Goal: Transaction & Acquisition: Subscribe to service/newsletter

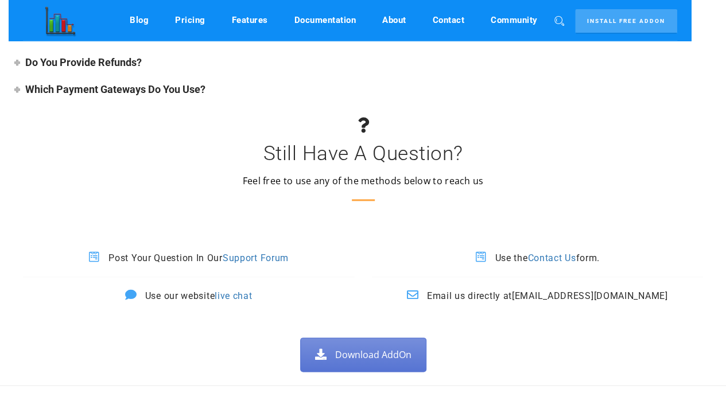
scroll to position [4841, 0]
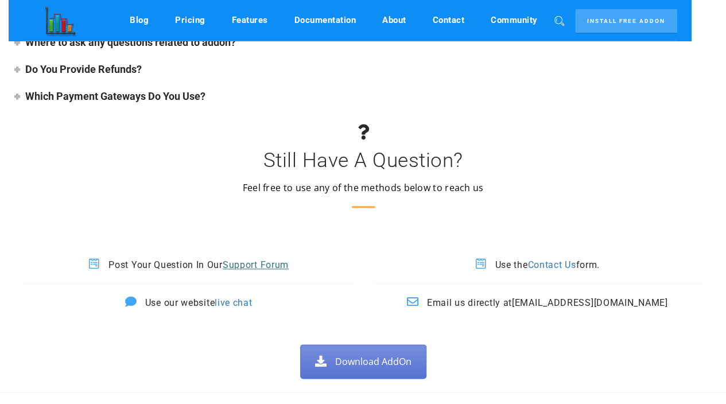
click at [275, 259] on link "Support Forum" at bounding box center [256, 264] width 66 height 11
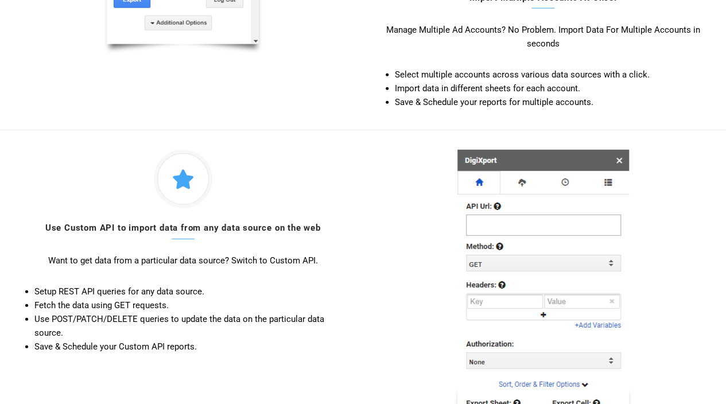
scroll to position [1522, 0]
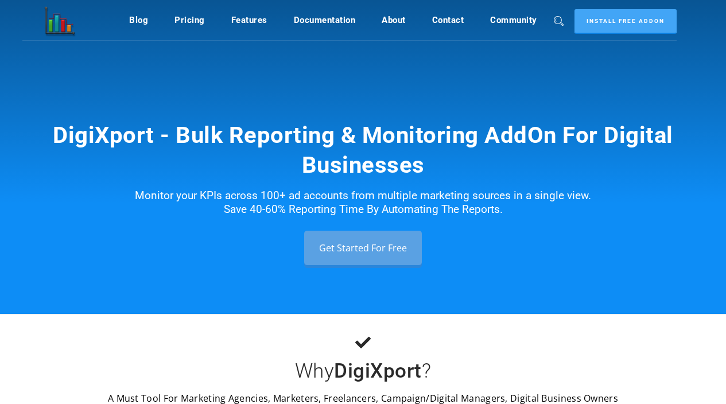
click at [646, 22] on link "Install Free Addon" at bounding box center [625, 21] width 102 height 25
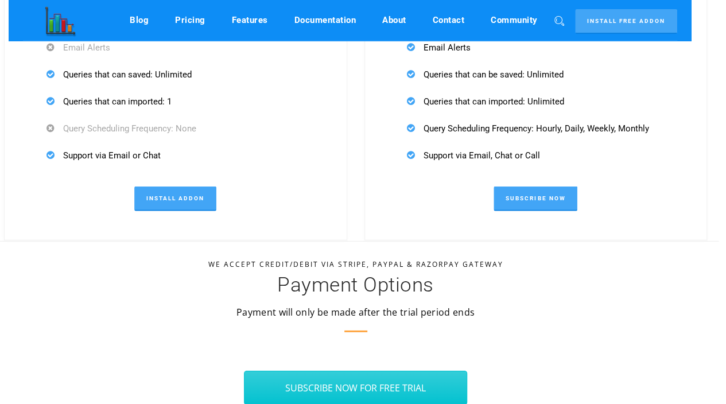
scroll to position [3780, 7]
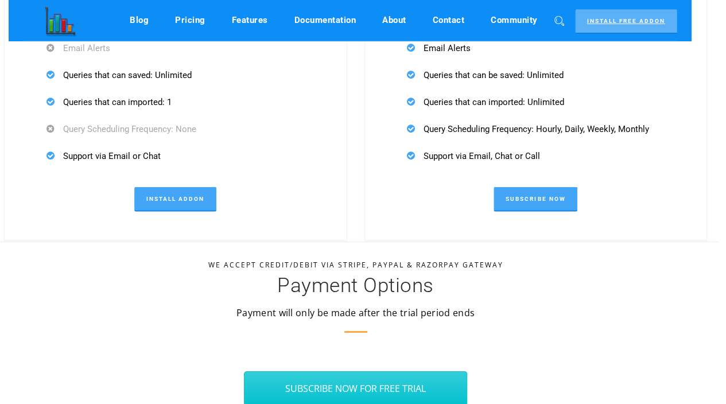
click at [599, 26] on link "Install Free Addon" at bounding box center [626, 21] width 102 height 25
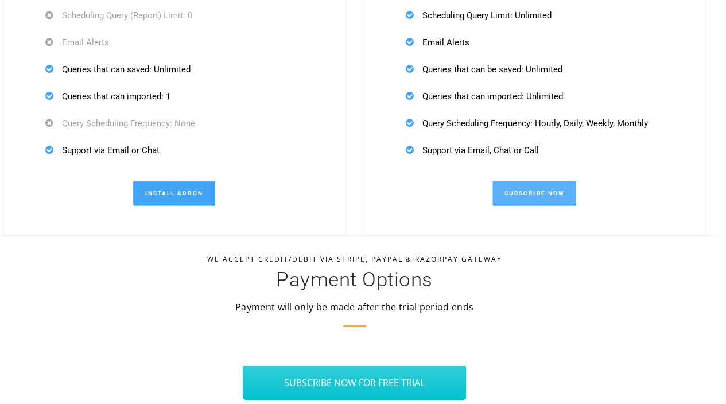
scroll to position [3816, 9]
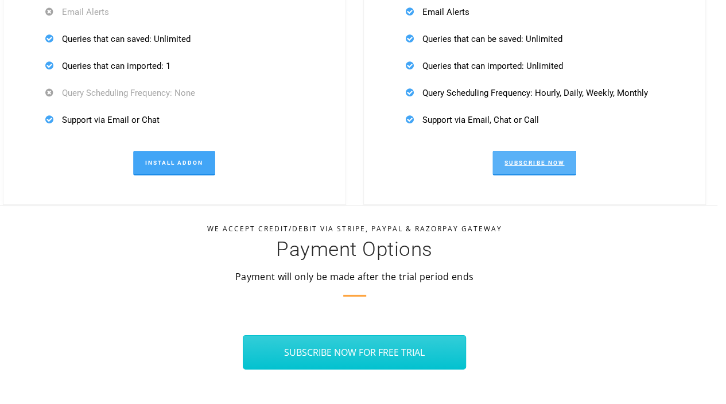
click at [511, 159] on link "Subscribe Now" at bounding box center [534, 163] width 84 height 25
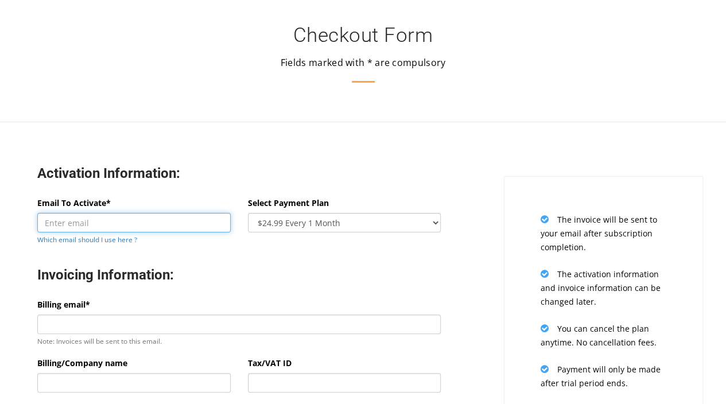
click at [167, 219] on input "Email To Activate*" at bounding box center [133, 223] width 193 height 20
paste input "[EMAIL_ADDRESS][DOMAIN_NAME]"
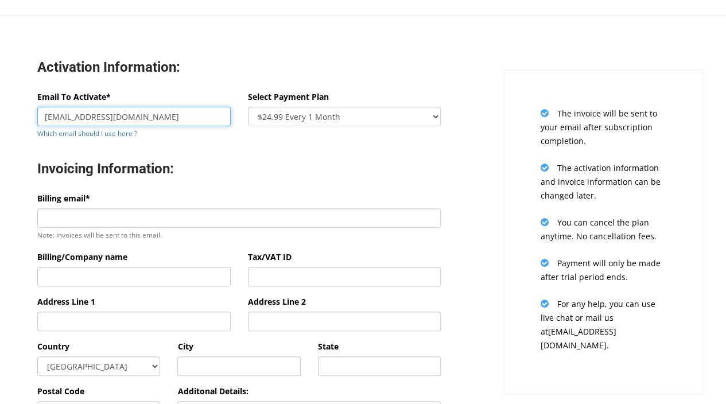
scroll to position [121, 0]
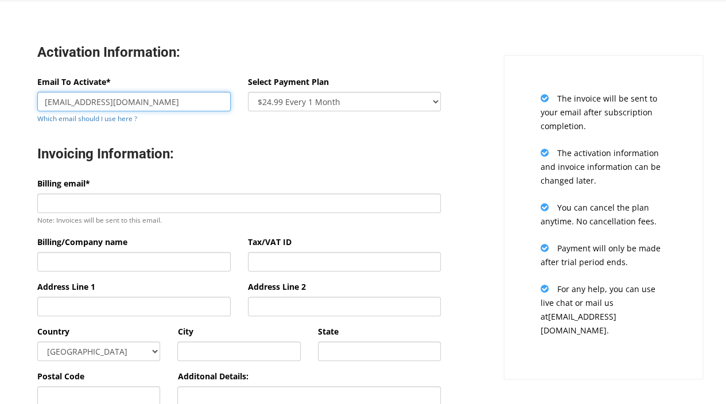
type input "[EMAIL_ADDRESS][DOMAIN_NAME]"
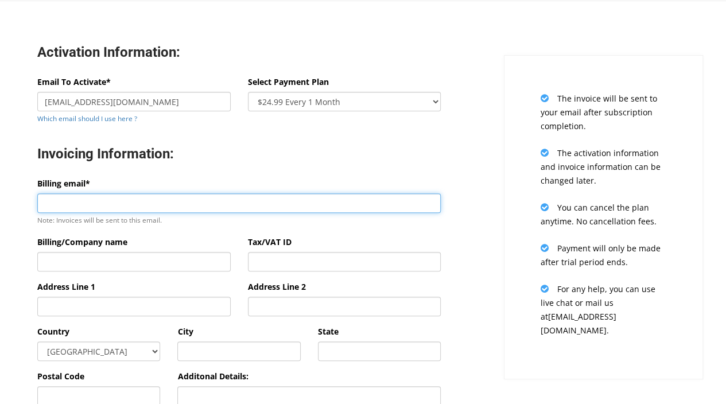
click at [169, 203] on input "Billing email*" at bounding box center [238, 203] width 403 height 20
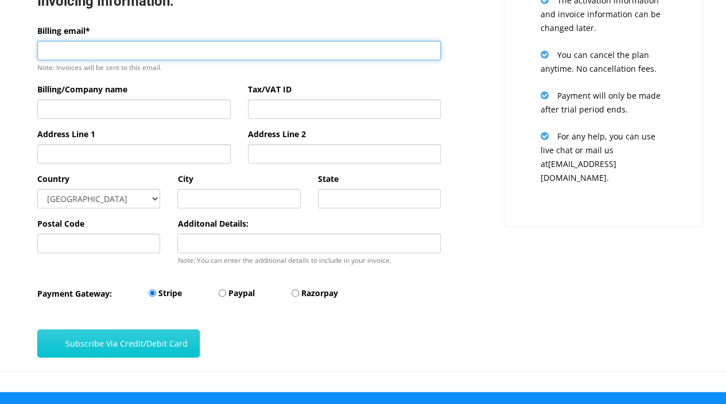
scroll to position [273, 0]
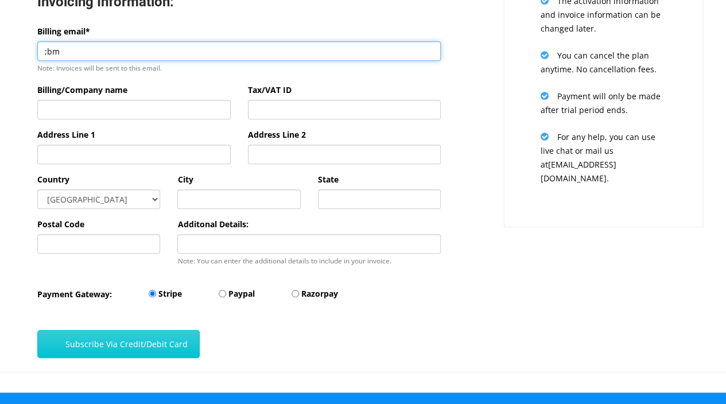
paste input "[PERSON_NAME][EMAIL_ADDRESS][DOMAIN_NAME]"
type input "[PERSON_NAME][EMAIL_ADDRESS][DOMAIN_NAME]"
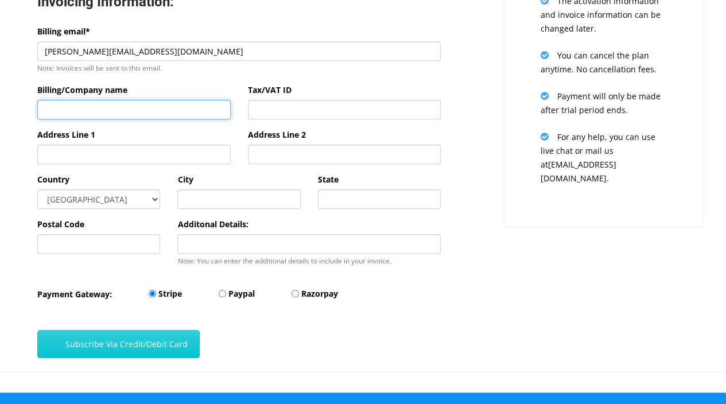
click at [164, 104] on input "Billing/Company name" at bounding box center [133, 110] width 193 height 20
type input "[PERSON_NAME]"
type input "[STREET_ADDRESS]"
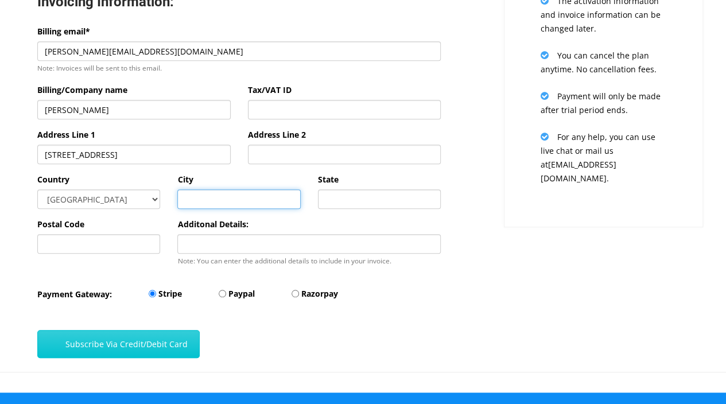
type input "Täby"
type input "[GEOGRAPHIC_DATA]"
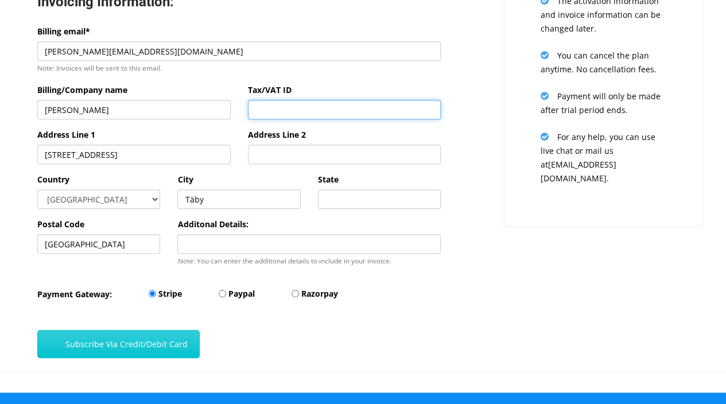
click at [268, 111] on input "Tax/VAT ID" at bounding box center [344, 110] width 193 height 20
type input "SE031207009701"
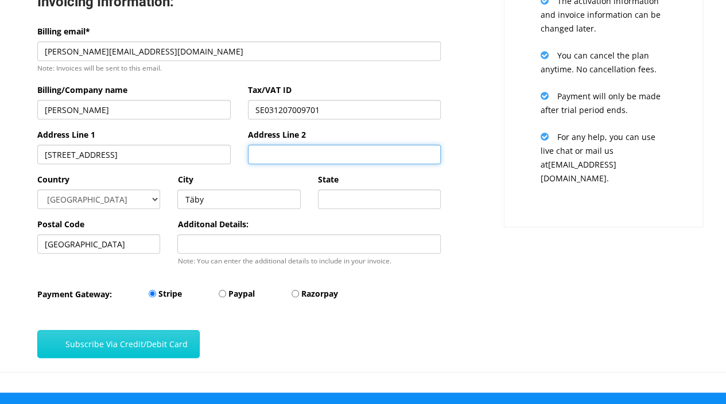
click at [321, 158] on input "Address Line 2" at bounding box center [344, 155] width 193 height 20
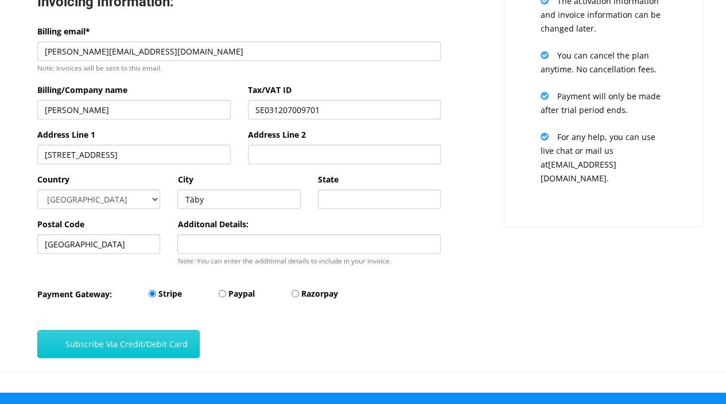
click at [247, 127] on div "Tax/VAT ID SE031207009701" at bounding box center [344, 105] width 211 height 45
click at [343, 207] on input "State" at bounding box center [379, 199] width 123 height 20
type input "[GEOGRAPHIC_DATA]"
click at [99, 238] on input "[GEOGRAPHIC_DATA]" at bounding box center [98, 244] width 123 height 20
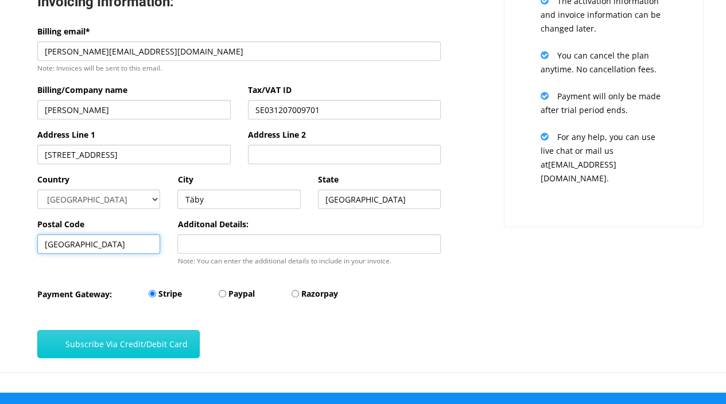
click at [99, 238] on input "[GEOGRAPHIC_DATA]" at bounding box center [98, 244] width 123 height 20
type input "18768"
click at [255, 297] on label "Paypal" at bounding box center [241, 294] width 26 height 14
click at [226, 297] on input "Paypal" at bounding box center [222, 293] width 7 height 7
radio input "true"
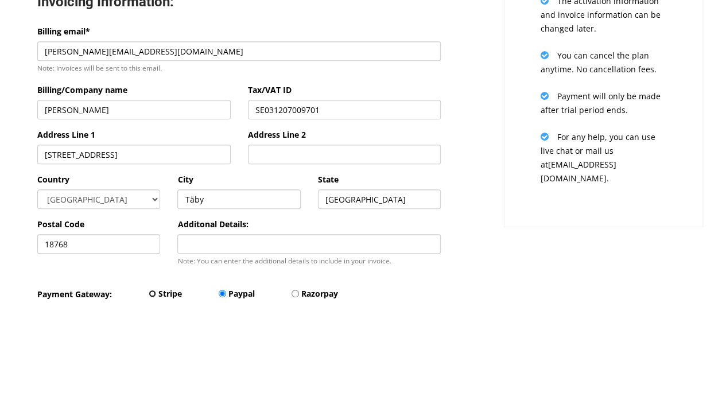
click at [156, 296] on input "Stripe" at bounding box center [152, 293] width 7 height 7
radio input "true"
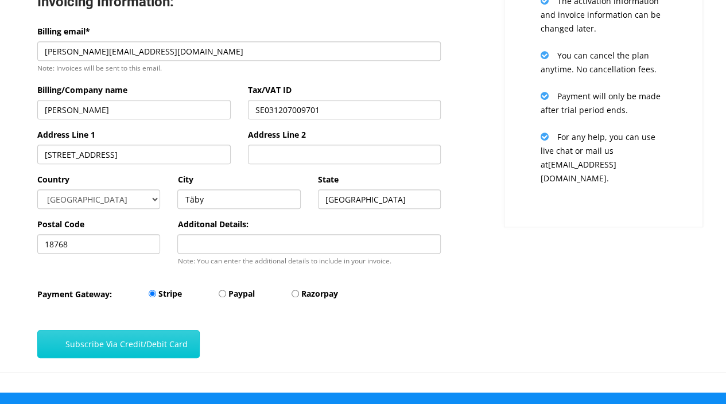
click at [244, 295] on label "Paypal" at bounding box center [241, 294] width 26 height 14
click at [226, 295] on input "Paypal" at bounding box center [222, 293] width 7 height 7
radio input "true"
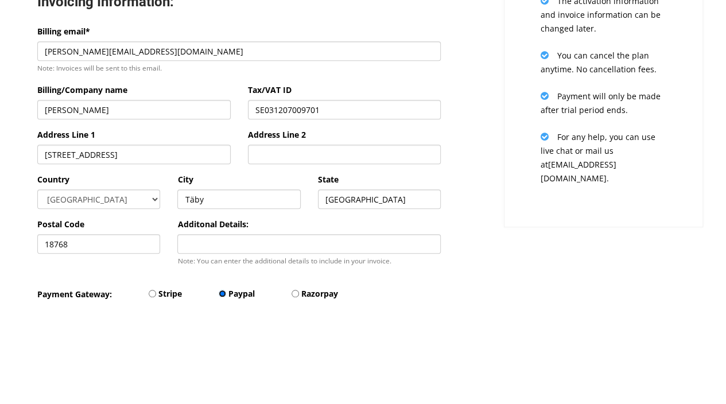
scroll to position [377, 9]
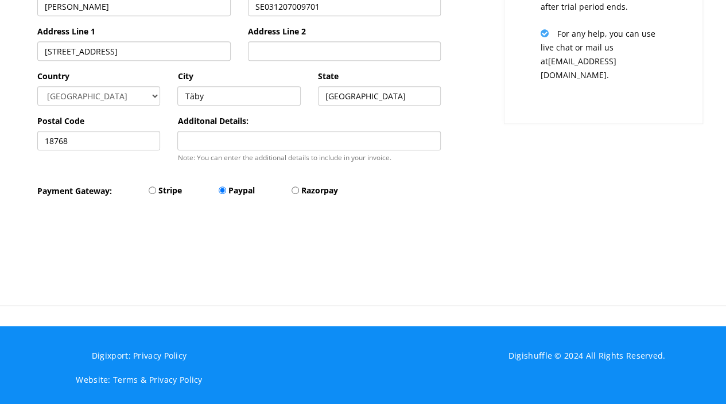
click at [162, 189] on label "Stripe" at bounding box center [170, 191] width 24 height 14
click at [156, 189] on input "Stripe" at bounding box center [152, 190] width 7 height 7
radio input "true"
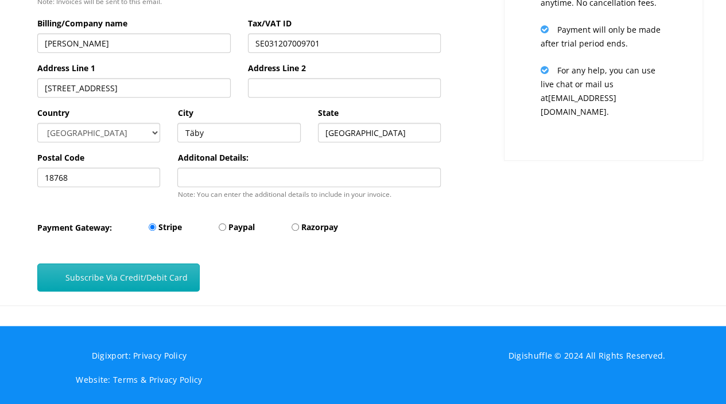
click at [164, 271] on button "Subscribe Via Credit/Debit Card" at bounding box center [118, 277] width 162 height 28
